Goal: Task Accomplishment & Management: Use online tool/utility

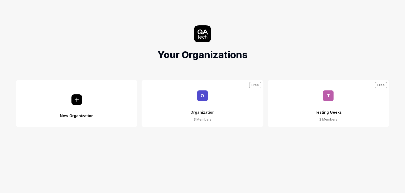
click at [318, 113] on div "Testing Geeks" at bounding box center [328, 109] width 27 height 16
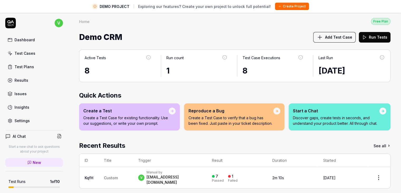
click at [18, 51] on div "Test Cases" at bounding box center [25, 53] width 21 height 6
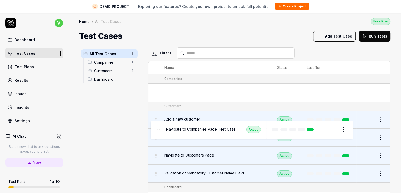
drag, startPoint x: 156, startPoint y: 93, endPoint x: 158, endPoint y: 133, distance: 39.9
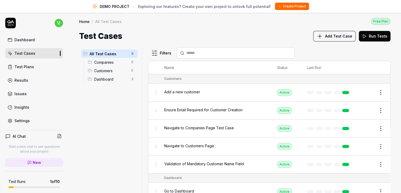
click at [98, 93] on div "All Test Cases 8 Companies 0 Customers 5 Dashboard 3" at bounding box center [109, 122] width 61 height 151
click at [193, 91] on span "Add a new customer" at bounding box center [182, 92] width 36 height 6
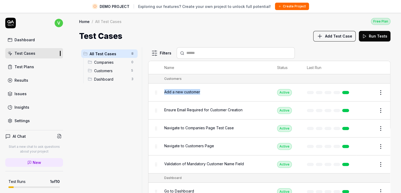
click at [362, 89] on button "Edit" at bounding box center [368, 92] width 13 height 8
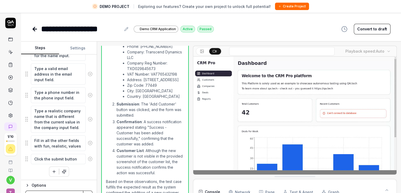
scroll to position [12, 0]
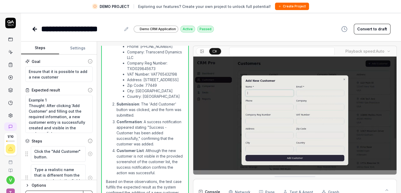
click at [66, 61] on div "Goal" at bounding box center [58, 62] width 67 height 6
click at [70, 52] on button "Settings" at bounding box center [78, 48] width 38 height 13
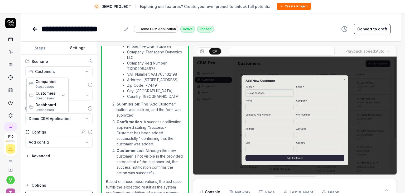
click at [60, 72] on html "**********" at bounding box center [202, 102] width 405 height 205
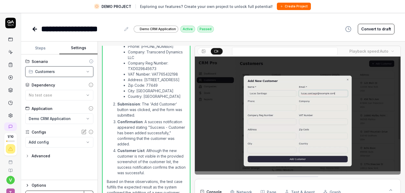
click at [128, 113] on html "**********" at bounding box center [202, 102] width 405 height 205
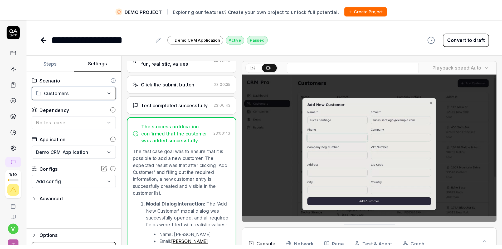
scroll to position [26, 0]
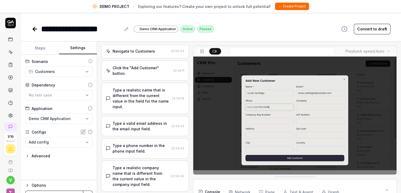
click at [32, 29] on icon at bounding box center [35, 29] width 6 height 6
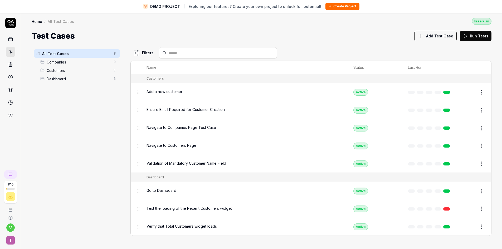
click at [167, 94] on span "Add a new customer" at bounding box center [165, 92] width 36 height 6
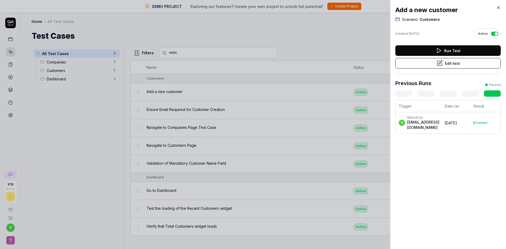
click at [316, 122] on div at bounding box center [253, 124] width 506 height 249
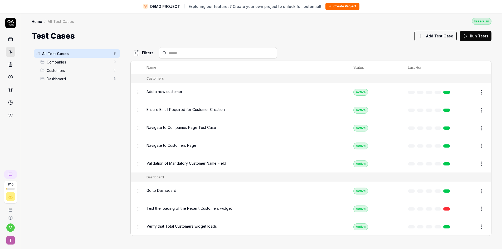
click at [405, 89] on button "Edit" at bounding box center [469, 92] width 13 height 8
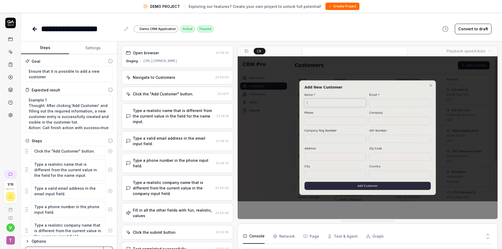
click at [302, 27] on div "**********" at bounding box center [262, 29] width 460 height 12
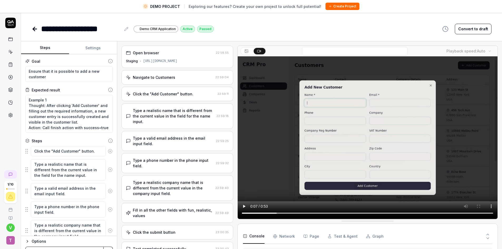
type textarea "*"
